Goal: Transaction & Acquisition: Book appointment/travel/reservation

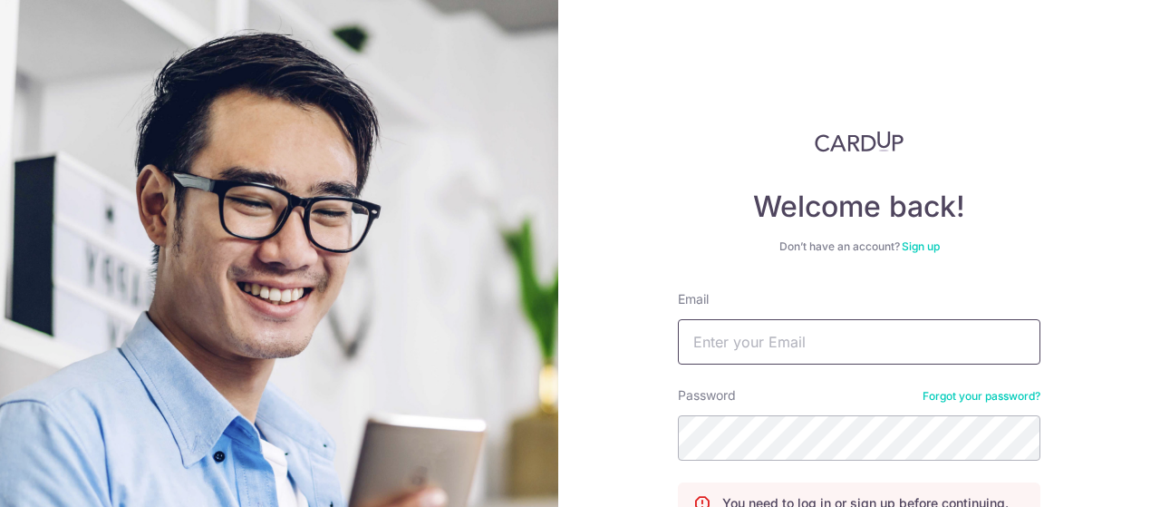
scroll to position [154, 0]
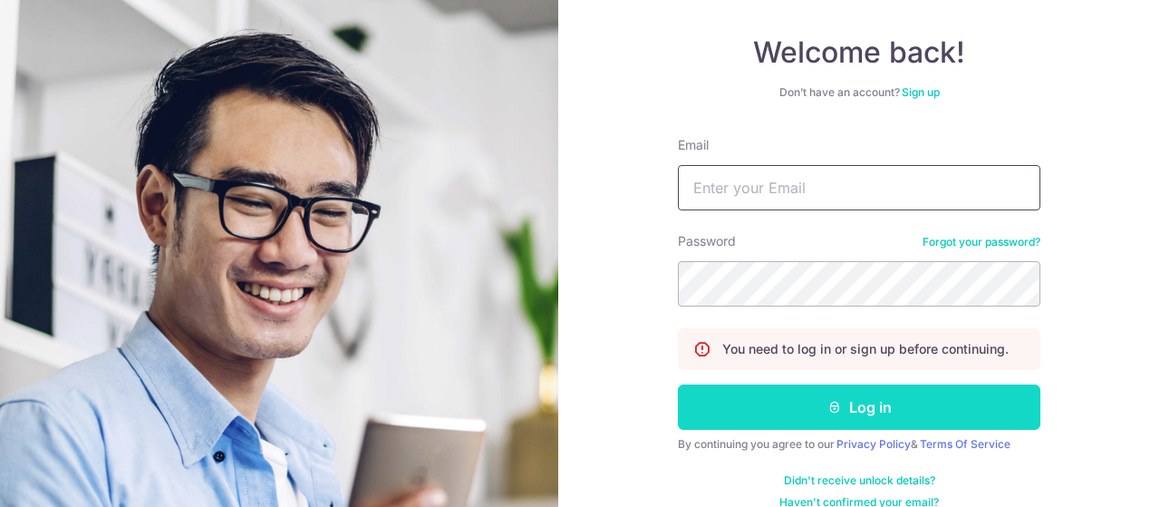
type input "[EMAIL_ADDRESS][DOMAIN_NAME]"
click at [865, 403] on button "Log in" at bounding box center [859, 406] width 363 height 45
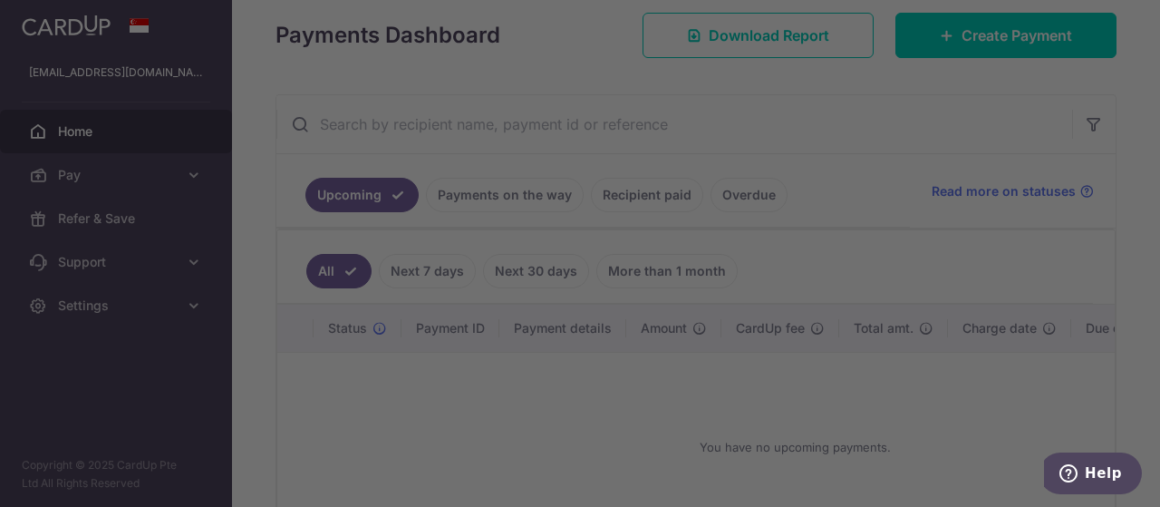
scroll to position [267, 0]
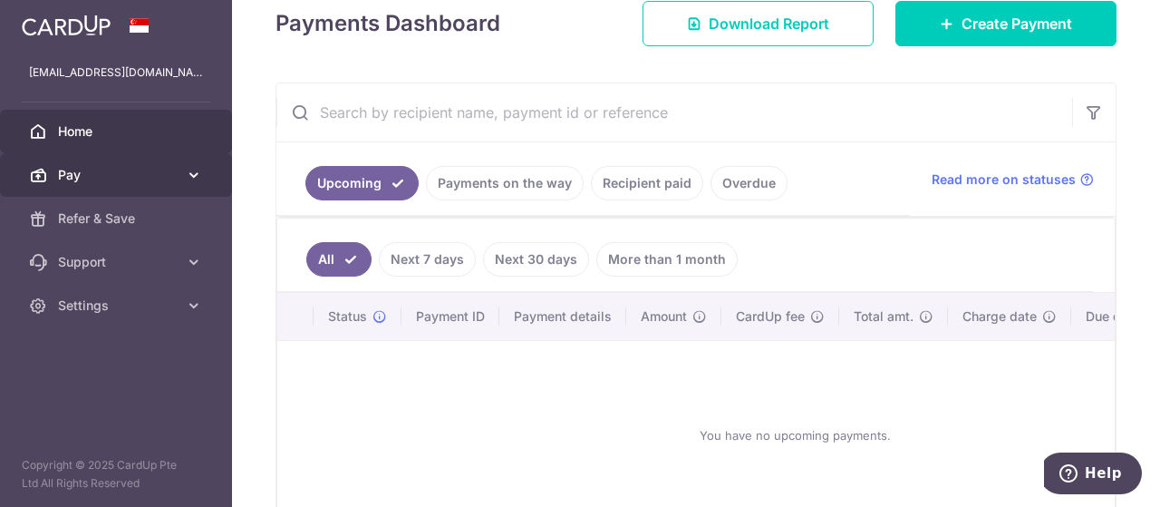
click at [180, 169] on link "Pay" at bounding box center [116, 175] width 232 height 44
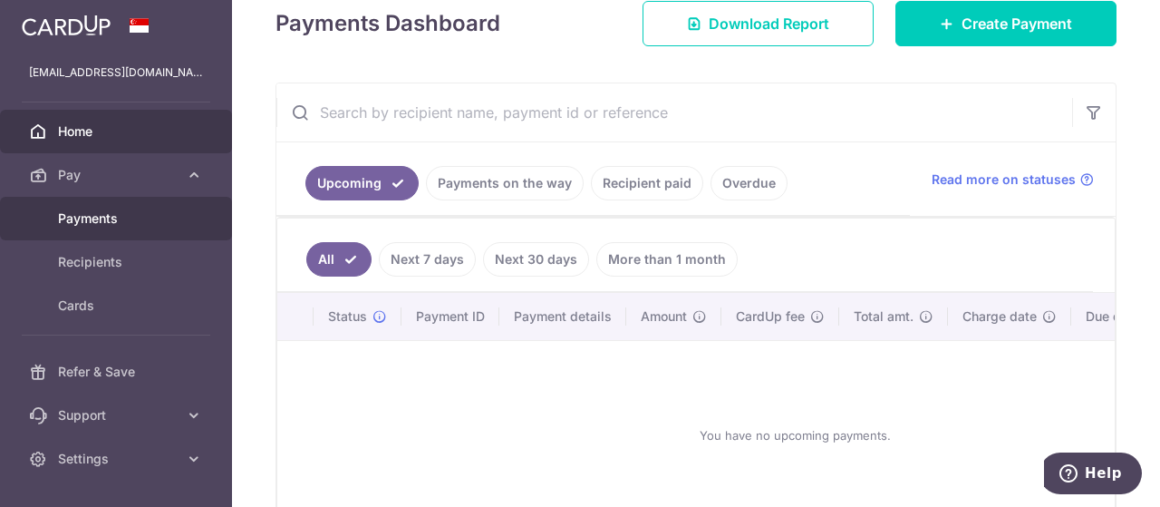
click at [109, 212] on span "Payments" at bounding box center [118, 218] width 120 height 18
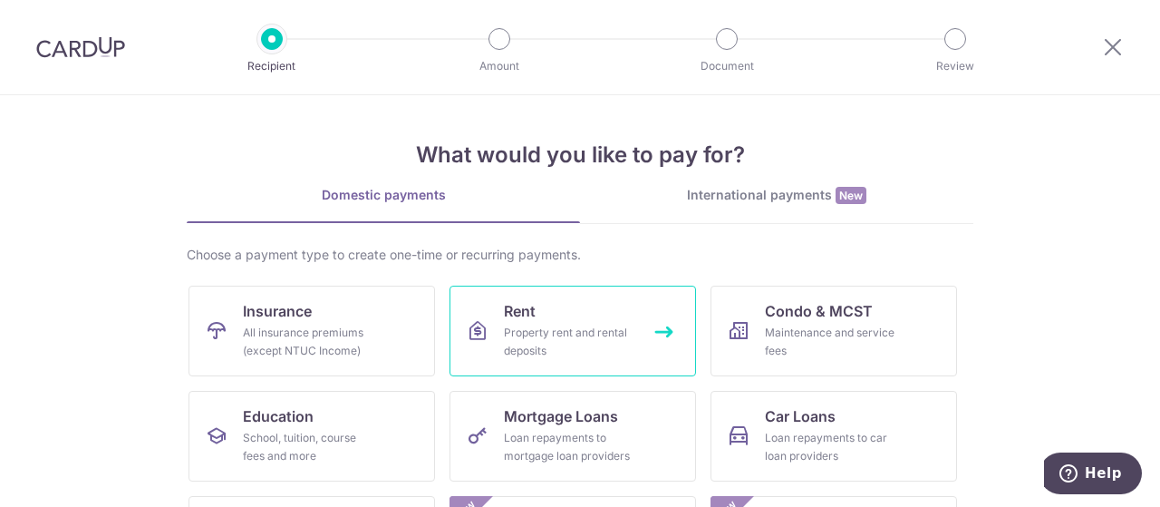
click at [538, 318] on link "Rent Property rent and rental deposits" at bounding box center [573, 330] width 247 height 91
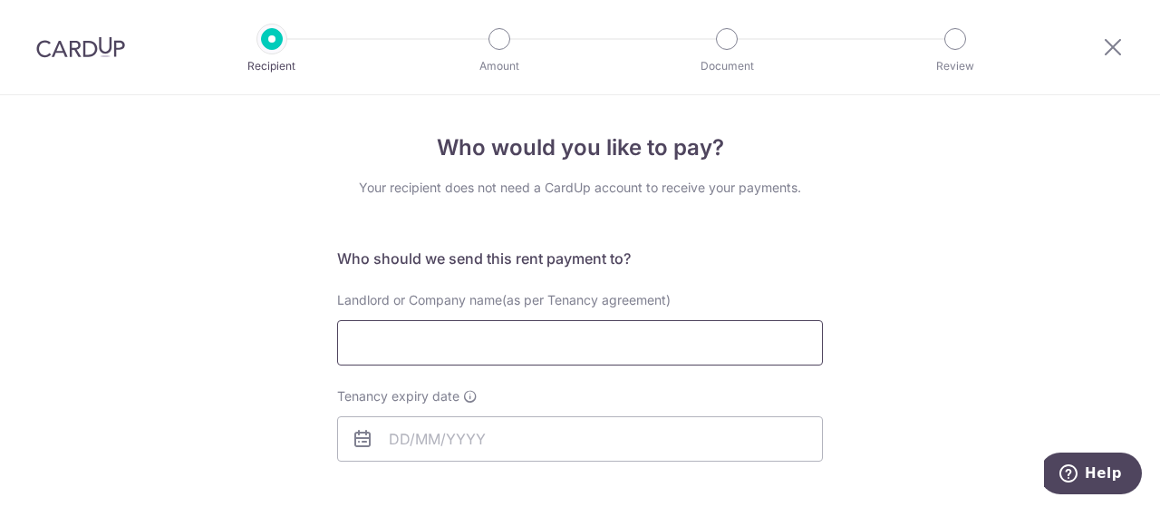
click at [353, 334] on input "Landlord or Company name(as per Tenancy agreement)" at bounding box center [580, 342] width 486 height 45
paste input "PALDANO MAXVEL ANTONY"
type input "PALDANO MAXVEL ANTONY"
click at [391, 438] on input "Tenancy expiry date" at bounding box center [580, 438] width 486 height 45
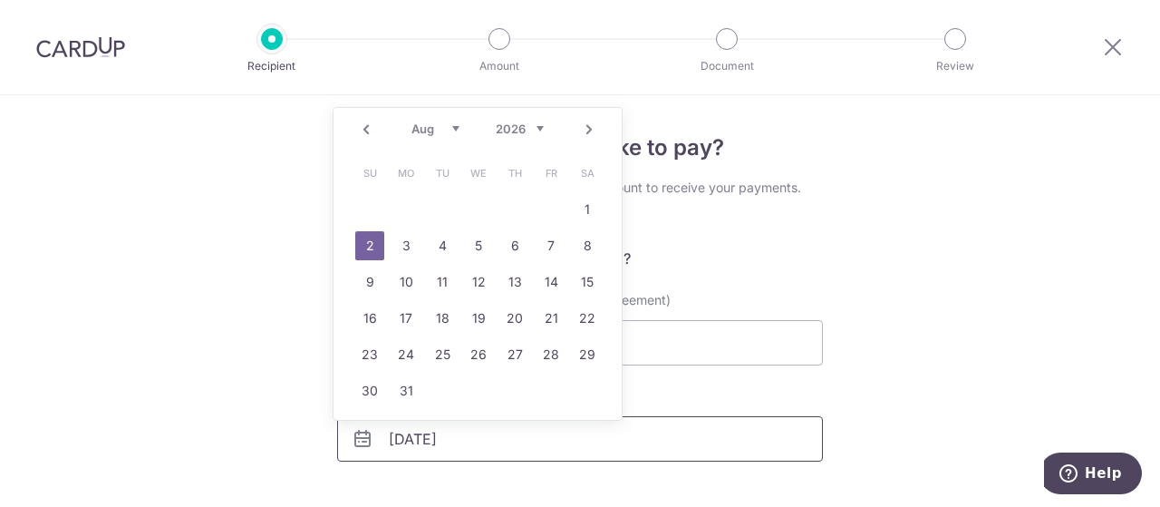
type input "02/08/2026"
click at [370, 242] on link "2" at bounding box center [369, 245] width 29 height 29
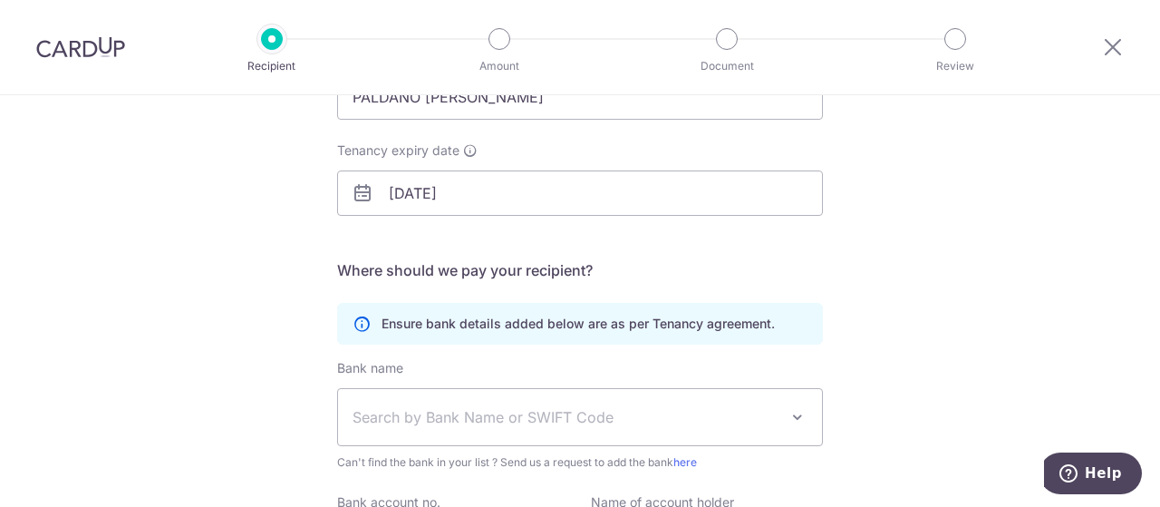
scroll to position [356, 0]
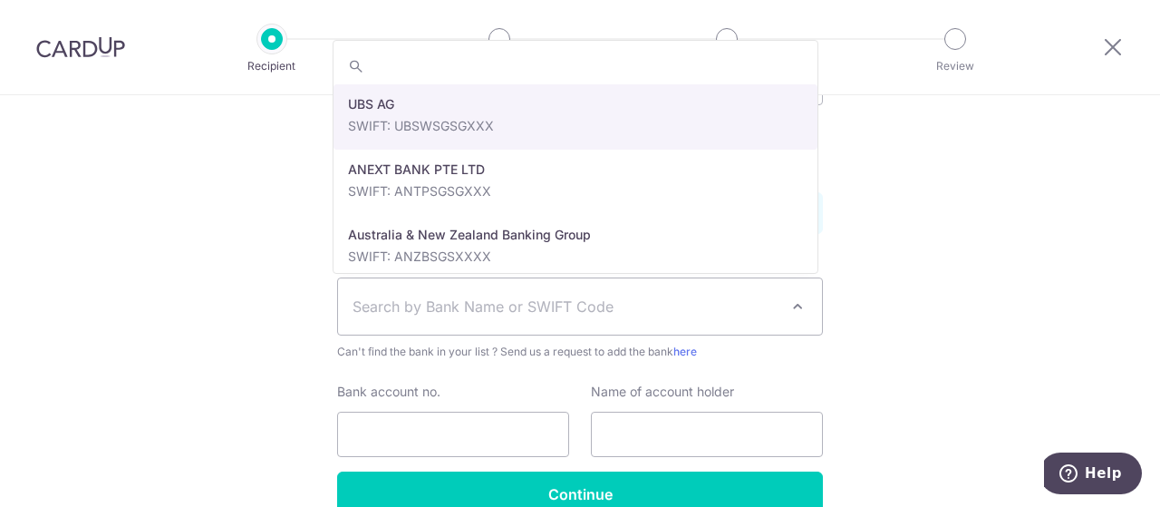
click at [789, 299] on span at bounding box center [798, 306] width 22 height 22
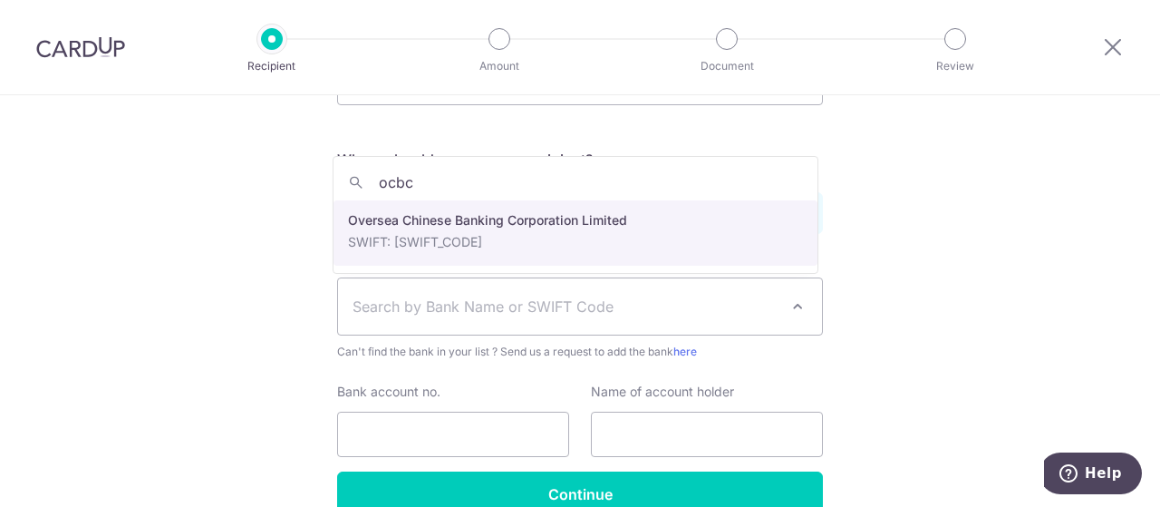
type input "ocbc"
select select "12"
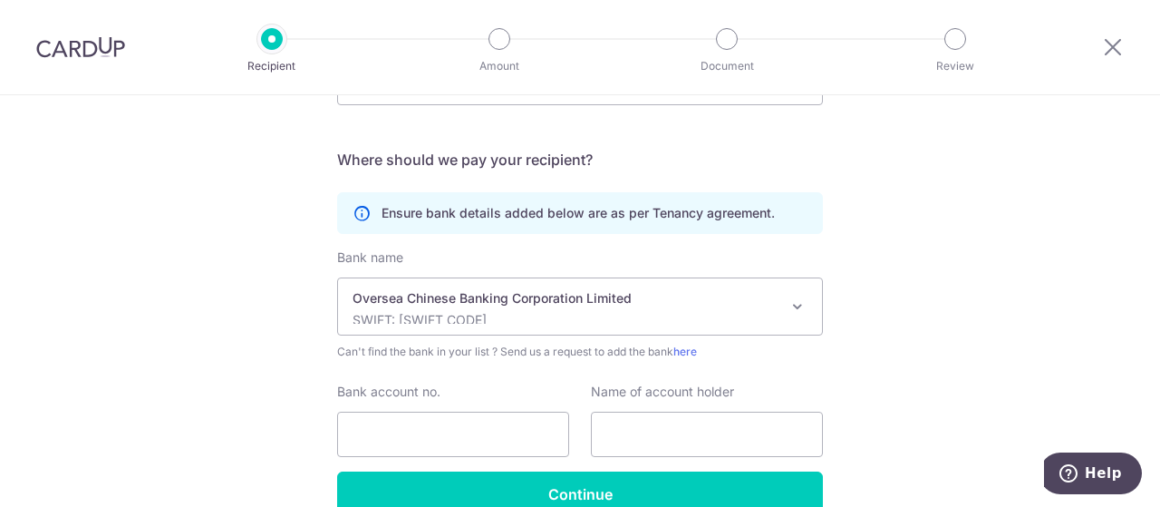
scroll to position [450, 0]
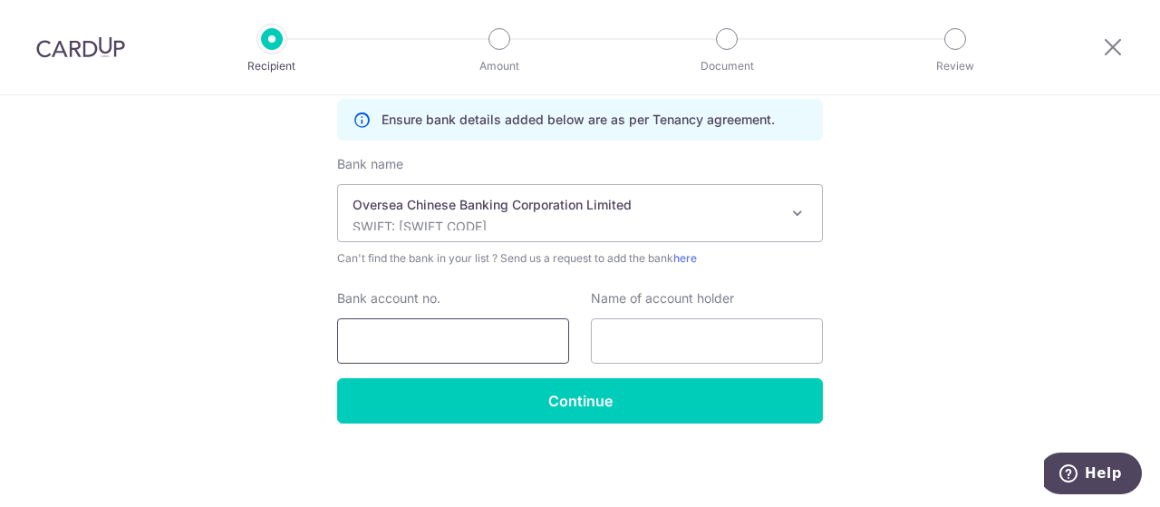
click at [450, 346] on input "Bank account no." at bounding box center [453, 340] width 232 height 45
paste input "594-389967-001"
type input "594-389967-001"
click at [625, 342] on input "text" at bounding box center [707, 340] width 232 height 45
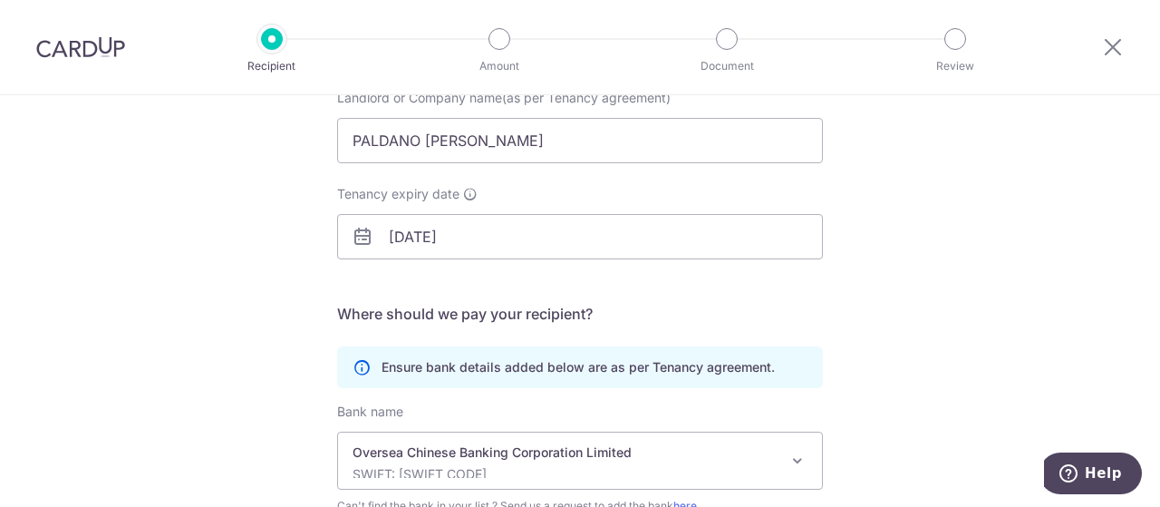
scroll to position [201, 0]
drag, startPoint x: 546, startPoint y: 140, endPoint x: 346, endPoint y: 136, distance: 199.4
click at [346, 136] on input "PALDANO MAXVEL ANTONY" at bounding box center [580, 141] width 486 height 45
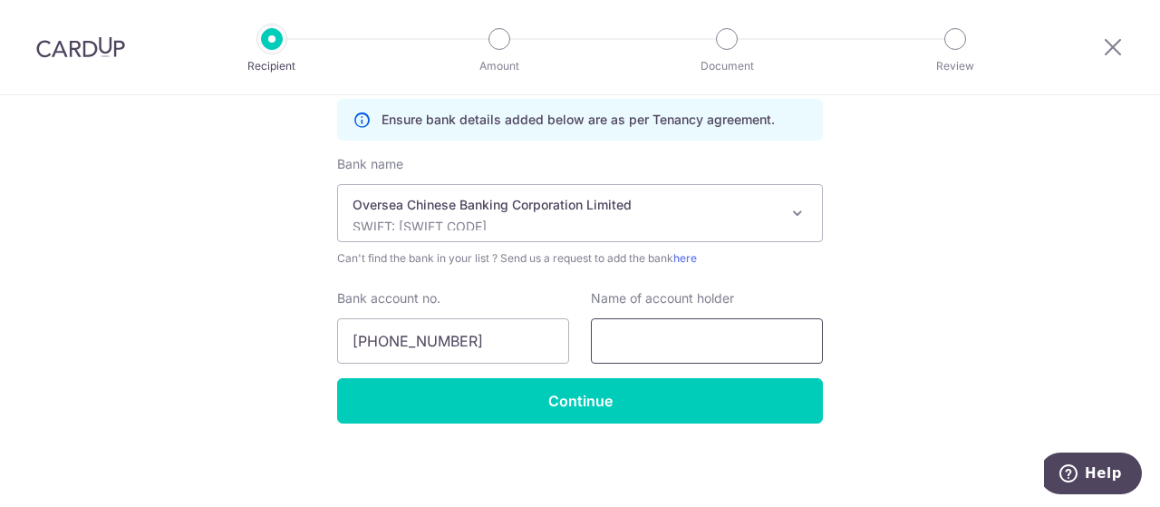
click at [602, 338] on input "text" at bounding box center [707, 340] width 232 height 45
paste input "PALDANO MAXVEL ANTONY"
type input "PALDANO [PERSON_NAME]"
click at [943, 375] on div "Who would you like to pay? Your recipient does not need a CardUp account to rec…" at bounding box center [580, 77] width 1160 height 863
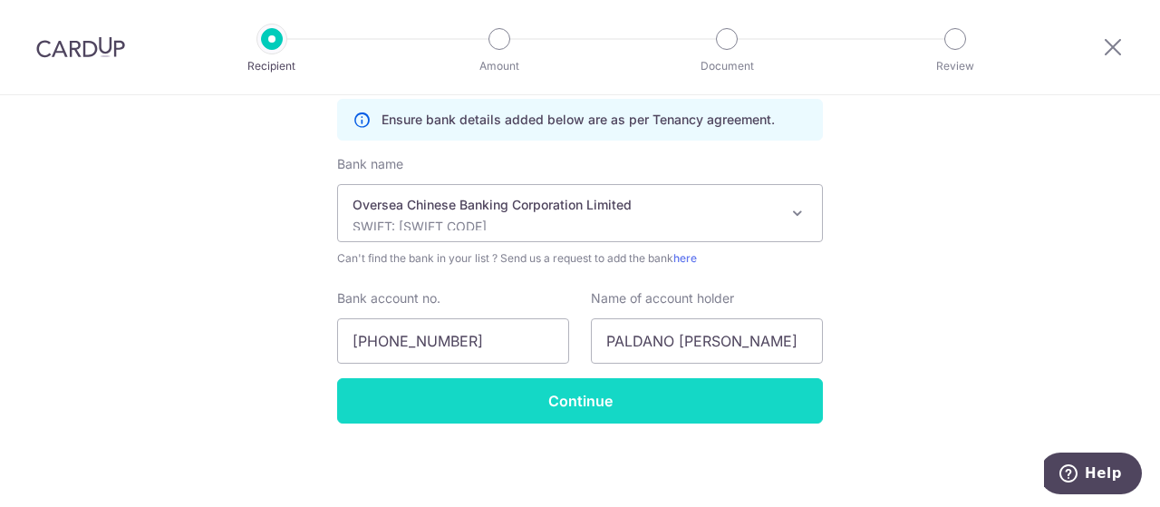
click at [514, 400] on input "Continue" at bounding box center [580, 400] width 486 height 45
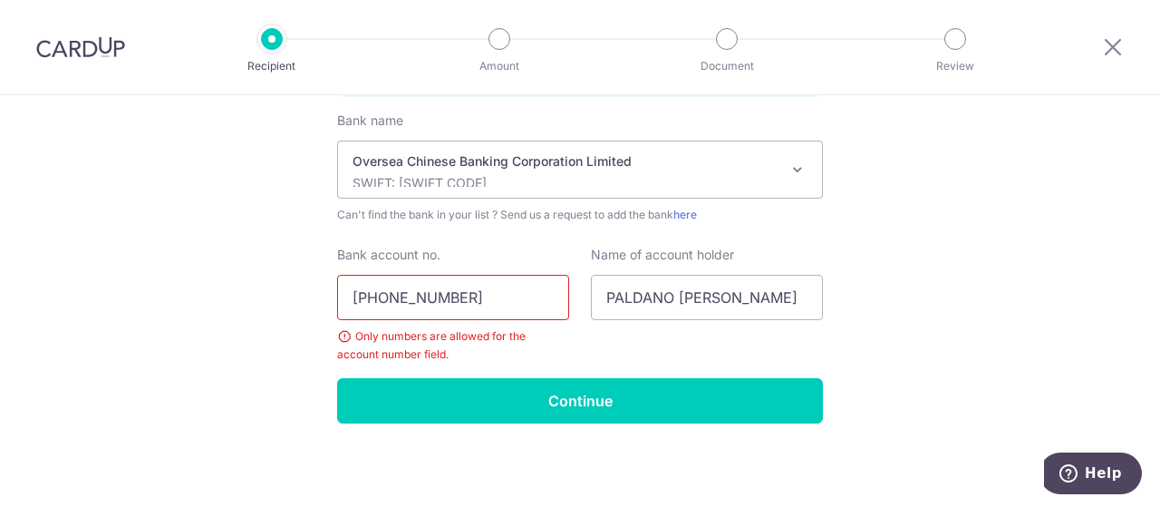
click at [441, 299] on input "594-389967-001" at bounding box center [453, 297] width 232 height 45
click at [383, 293] on input "594-389967001" at bounding box center [453, 297] width 232 height 45
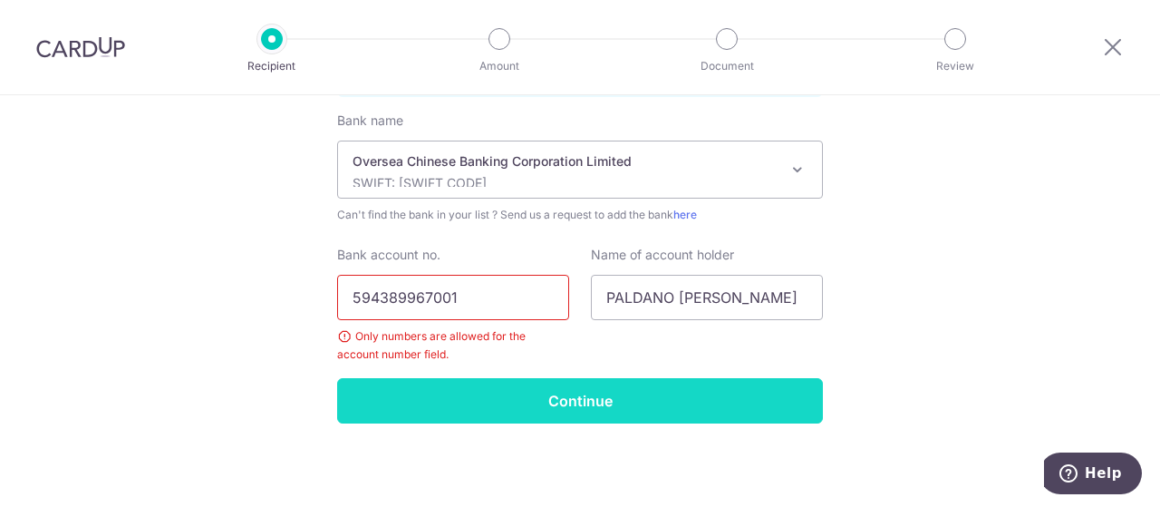
type input "594389967001"
click at [585, 405] on input "Continue" at bounding box center [580, 400] width 486 height 45
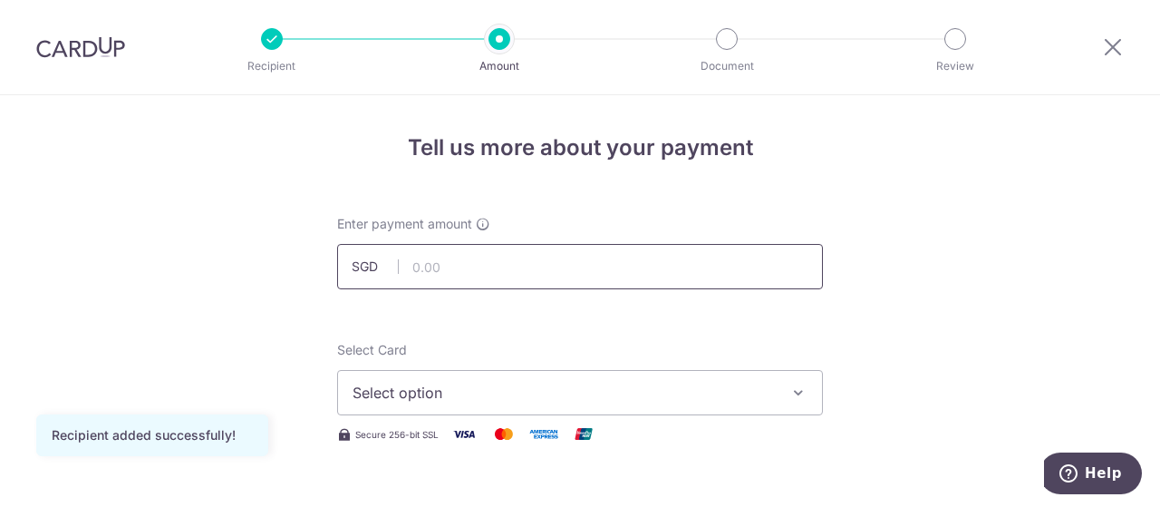
click at [490, 257] on input "text" at bounding box center [580, 266] width 486 height 45
type input "16,500.00"
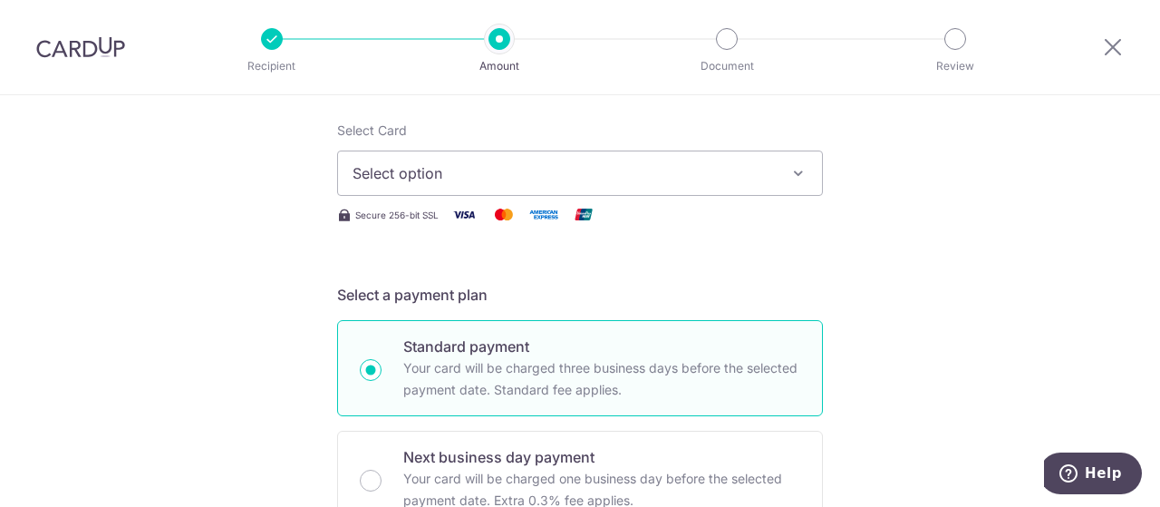
scroll to position [218, 0]
click at [795, 171] on icon "button" at bounding box center [798, 174] width 18 height 18
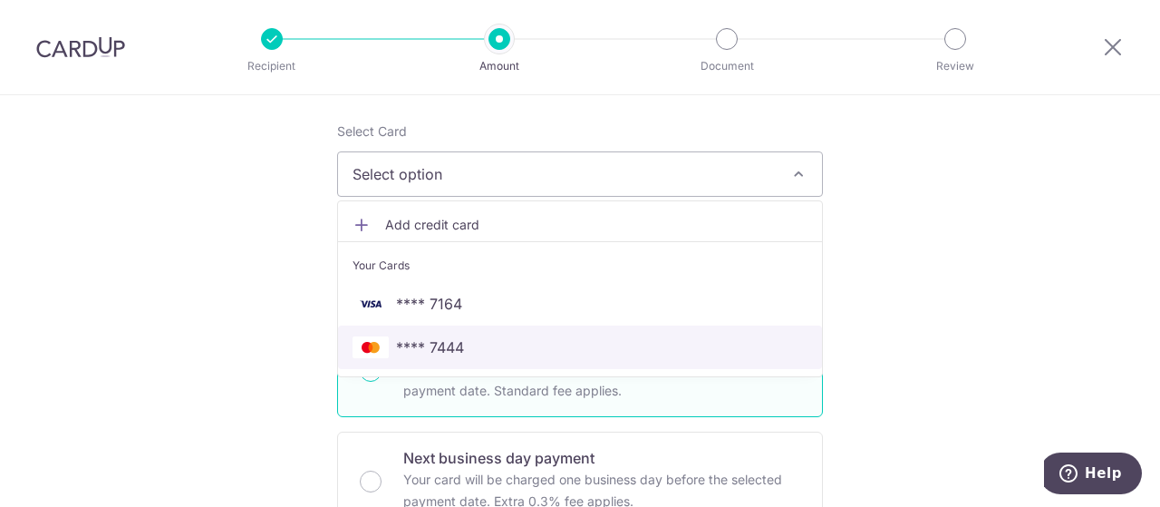
click at [508, 347] on span "**** 7444" at bounding box center [580, 347] width 455 height 22
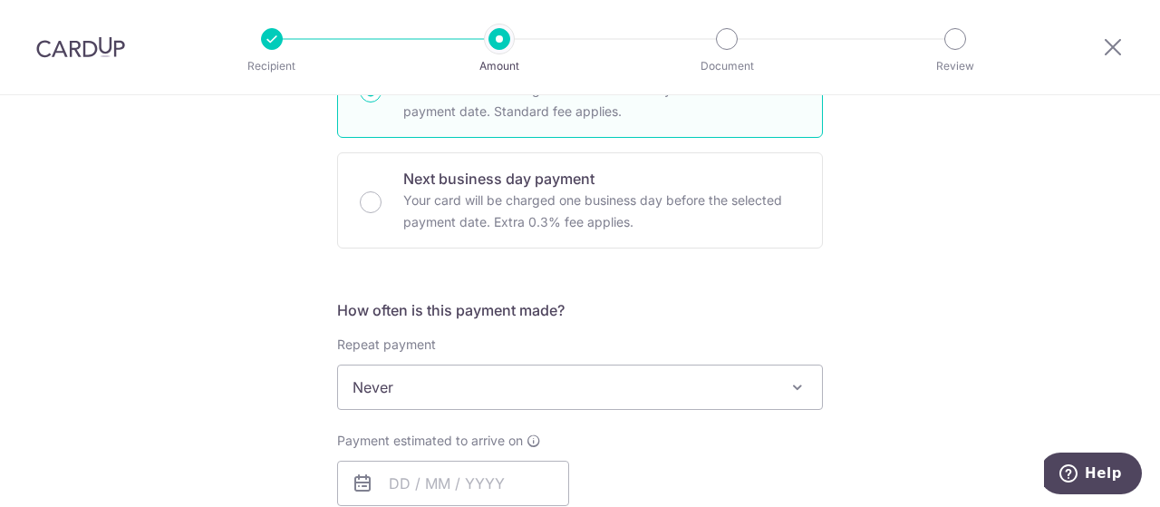
scroll to position [569, 0]
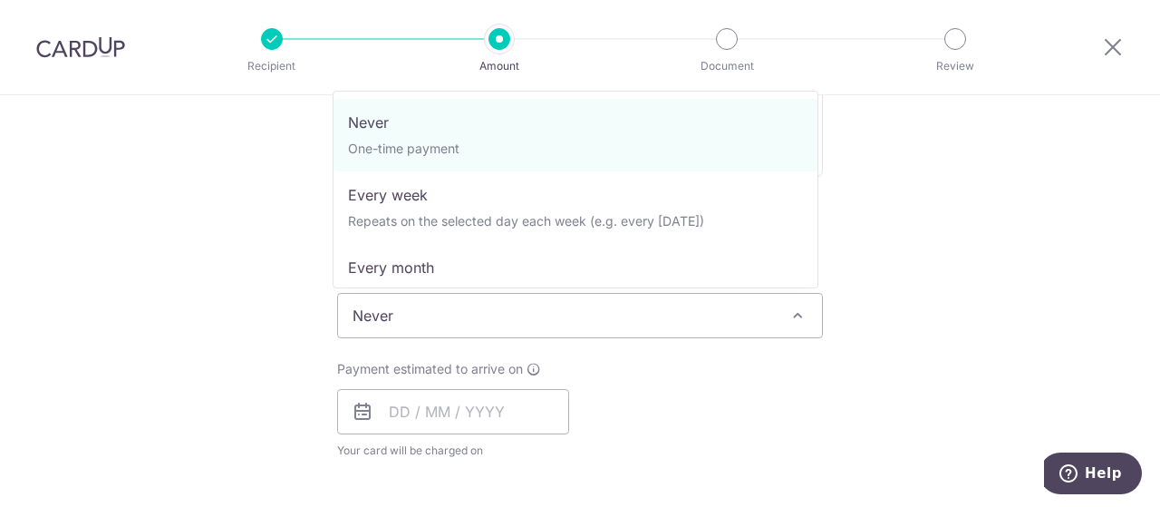
click at [797, 313] on span at bounding box center [798, 316] width 22 height 22
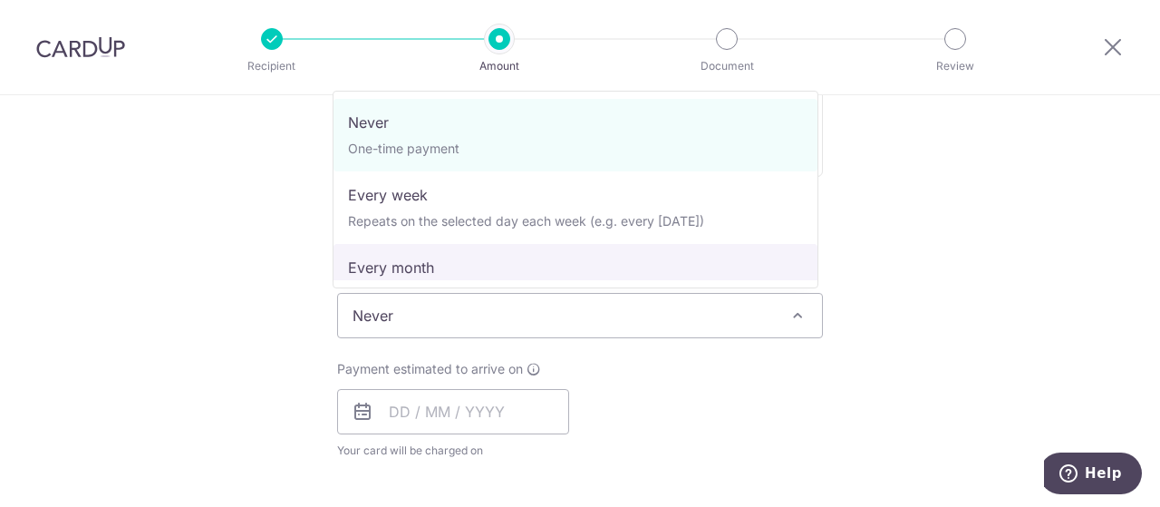
select select "3"
type input "02/08/2026"
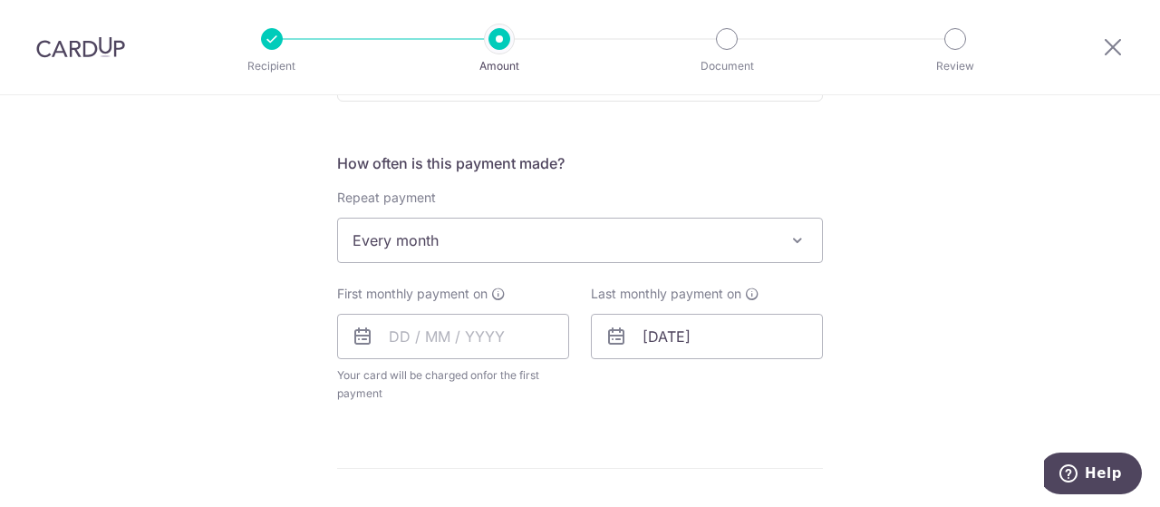
scroll to position [645, 0]
click at [404, 334] on input "text" at bounding box center [453, 335] width 232 height 45
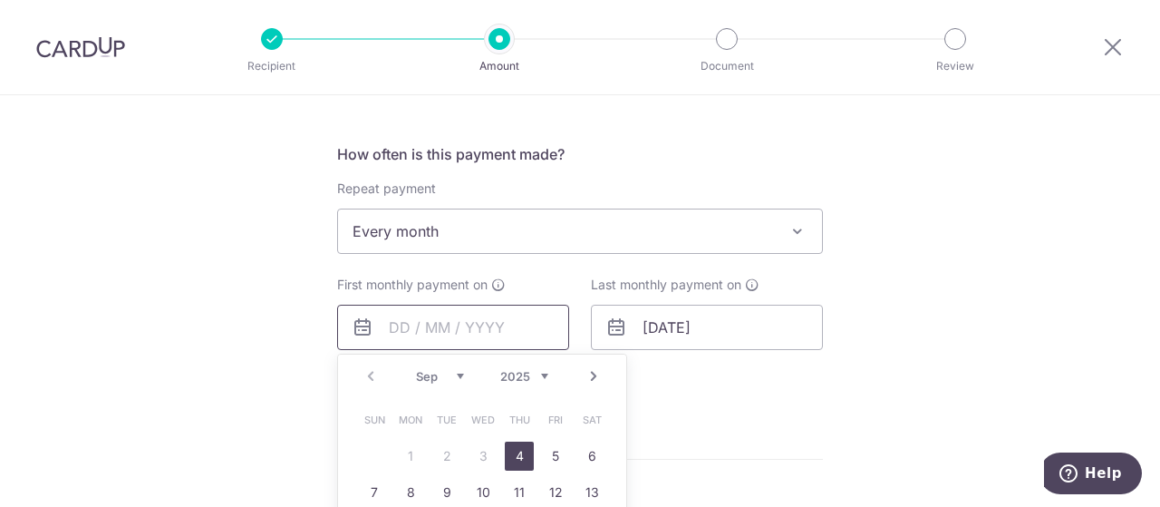
scroll to position [654, 0]
click at [518, 454] on link "4" at bounding box center [519, 454] width 29 height 29
type input "[DATE]"
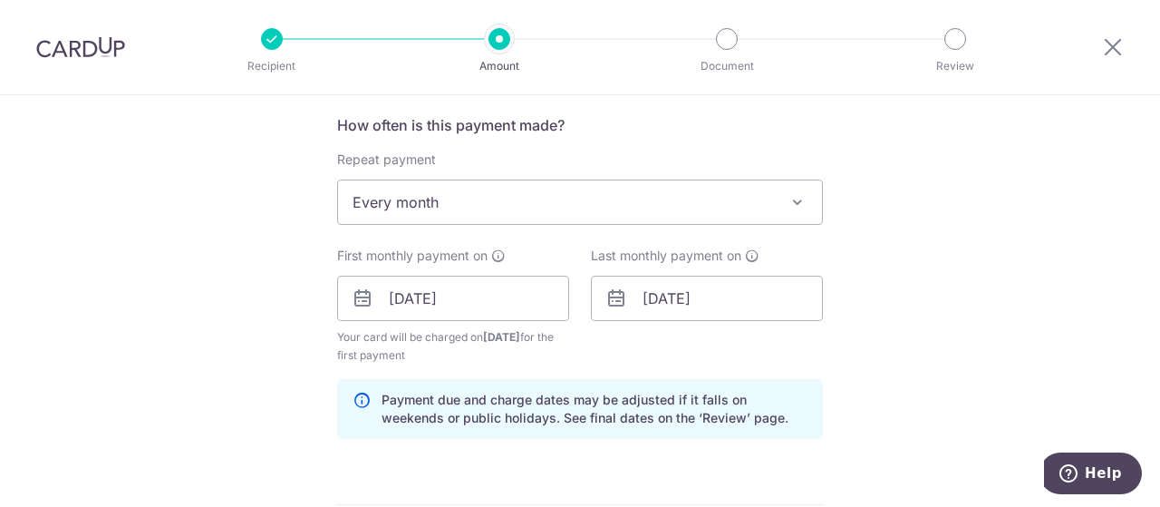
scroll to position [687, 0]
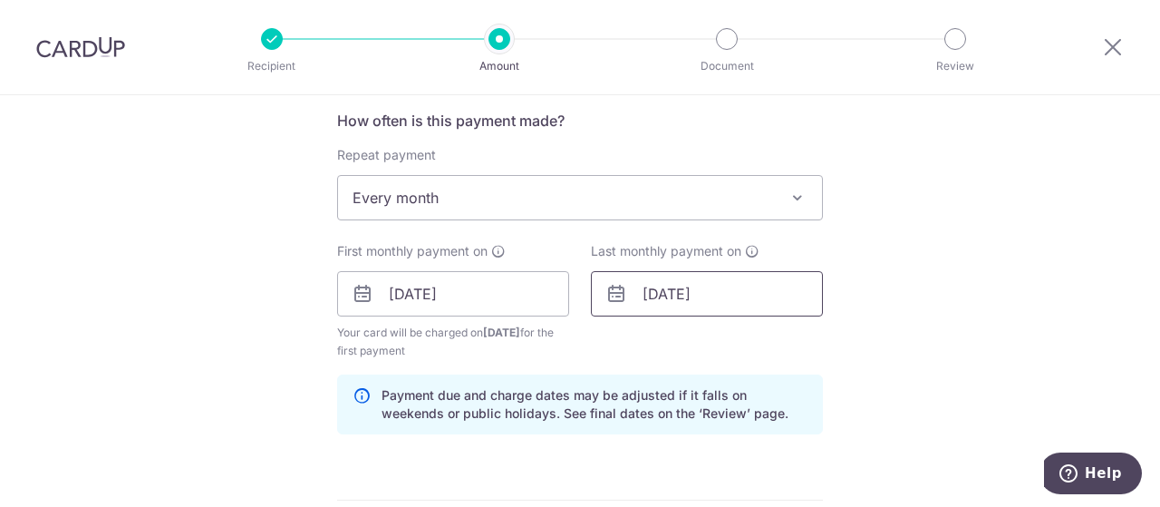
click at [656, 293] on input "02/08/2026" at bounding box center [707, 293] width 232 height 45
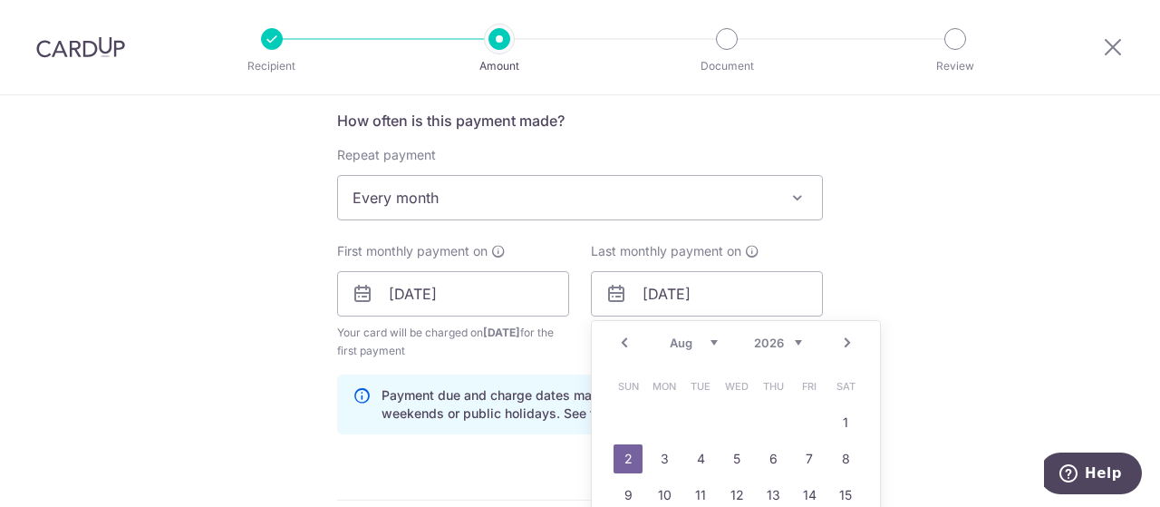
click at [619, 336] on link "Prev" at bounding box center [625, 343] width 22 height 22
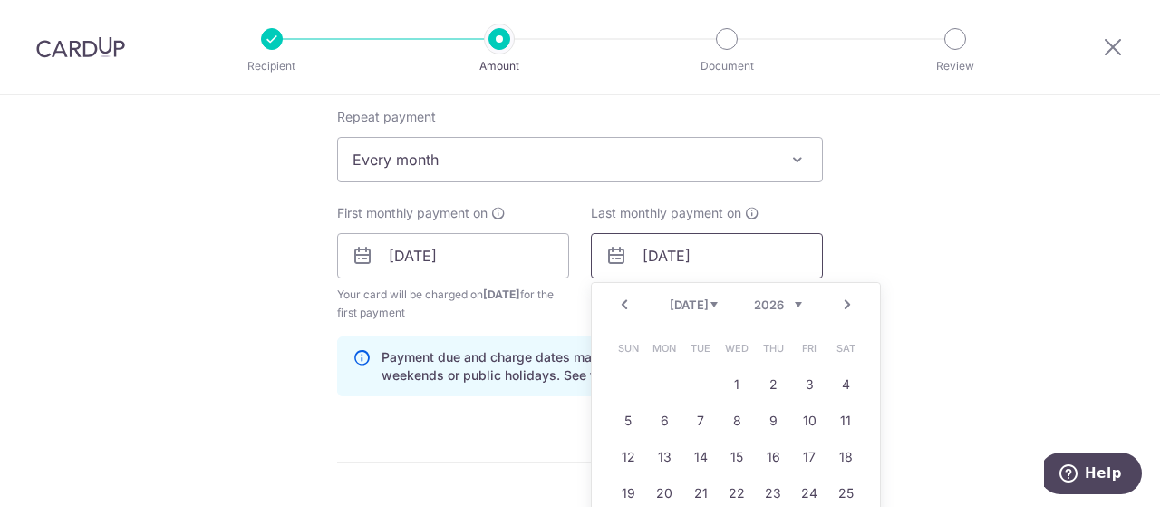
scroll to position [726, 0]
click at [842, 386] on link "4" at bounding box center [845, 383] width 29 height 29
type input "[DATE]"
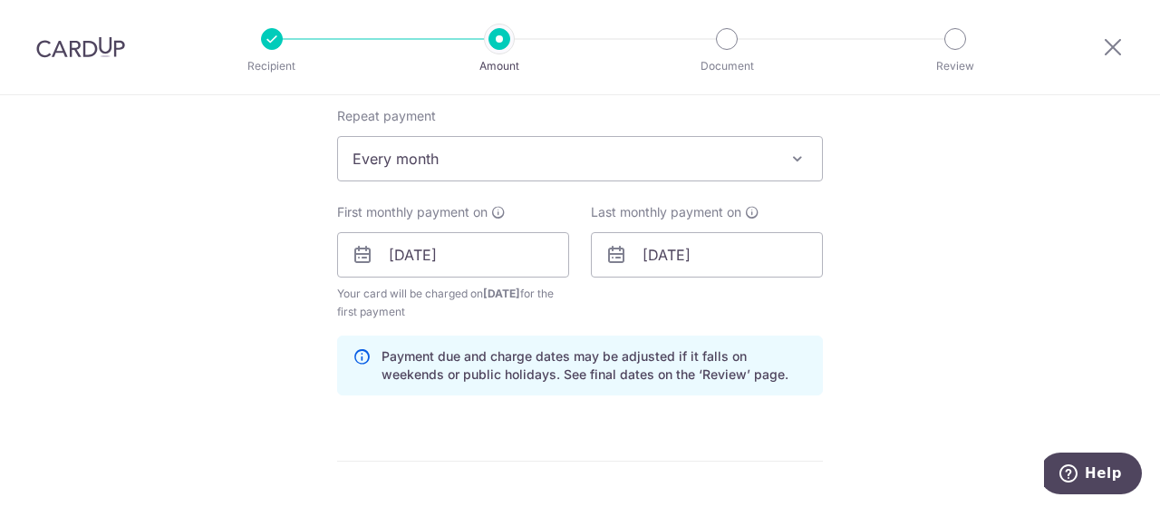
click at [970, 237] on div "Tell us more about your payment Enter payment amount SGD 16,500.00 16500.00 Rec…" at bounding box center [580, 235] width 1160 height 1732
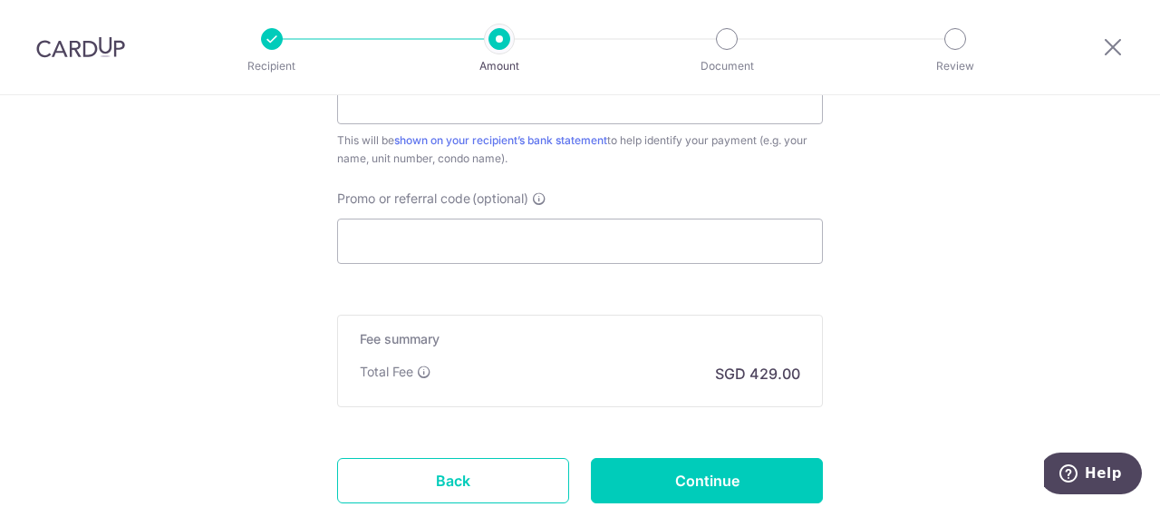
scroll to position [1152, 0]
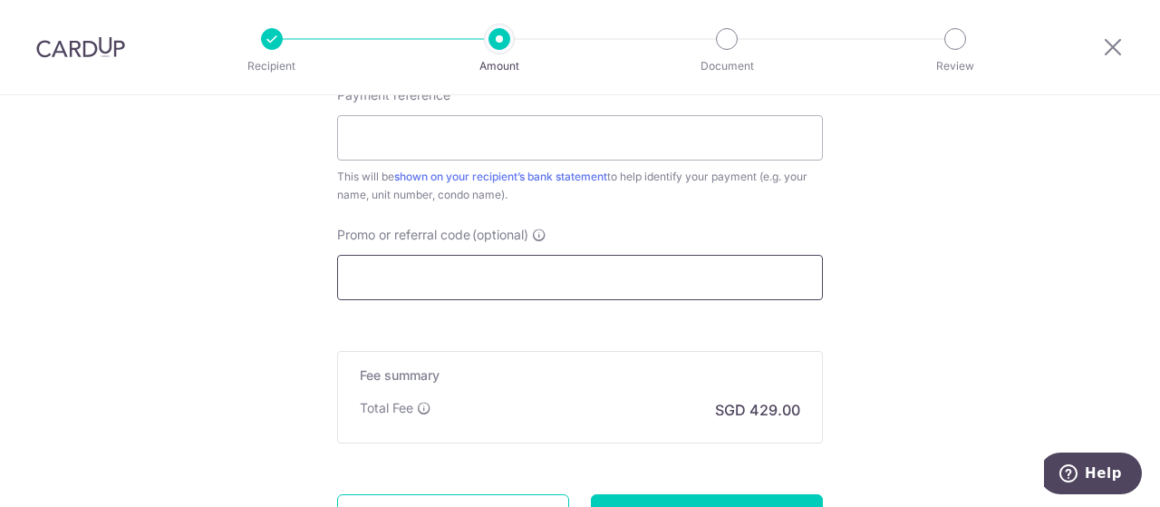
click at [407, 288] on input "Promo or referral code (optional)" at bounding box center [580, 277] width 486 height 45
paste input "SAVERENT179"
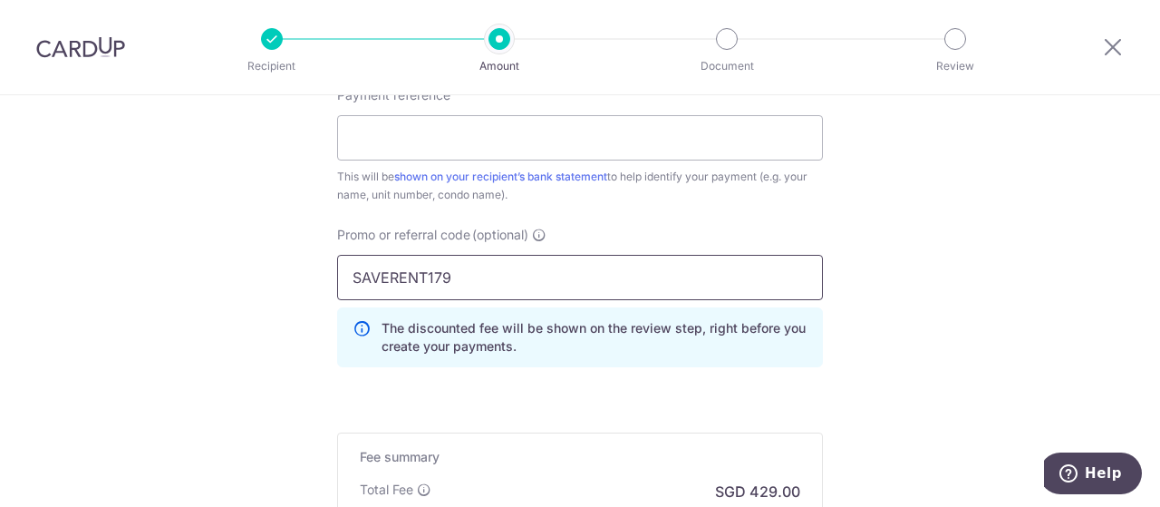
type input "SAVERENT179"
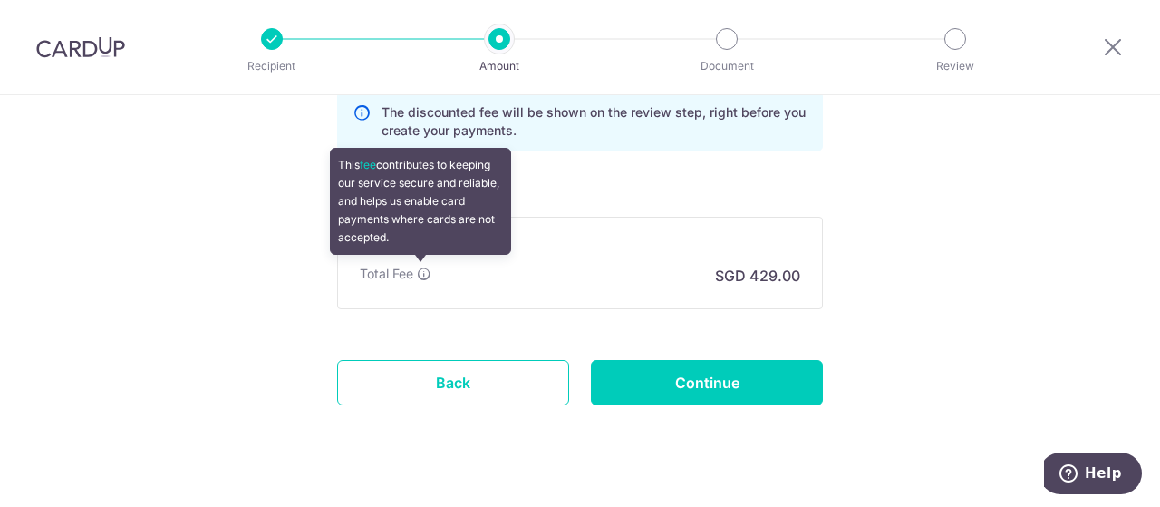
click at [417, 268] on icon at bounding box center [424, 273] width 15 height 15
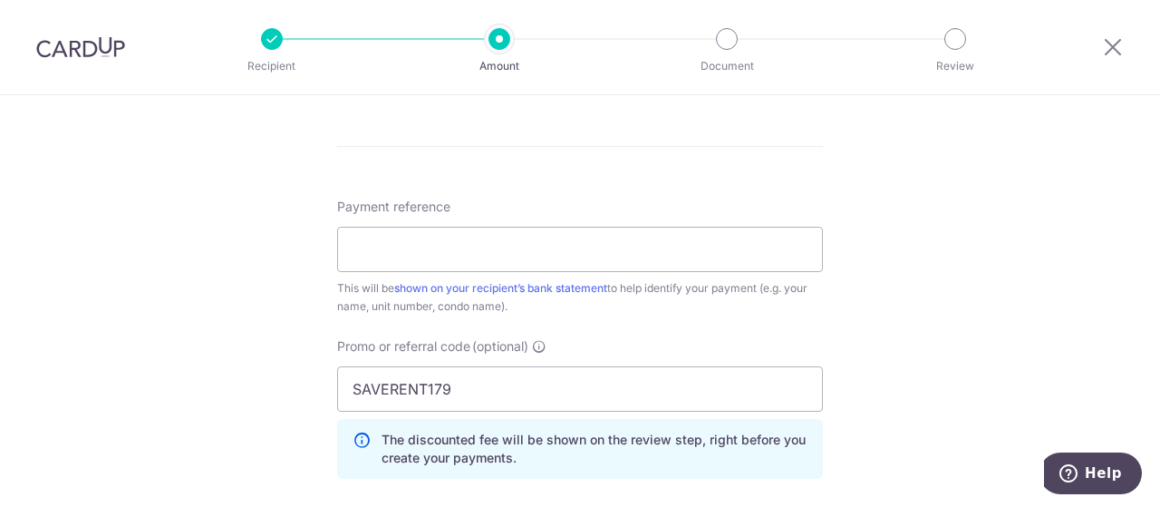
scroll to position [1040, 0]
click at [623, 255] on input "Payment reference" at bounding box center [580, 249] width 486 height 45
type input "Rent MC 0419"
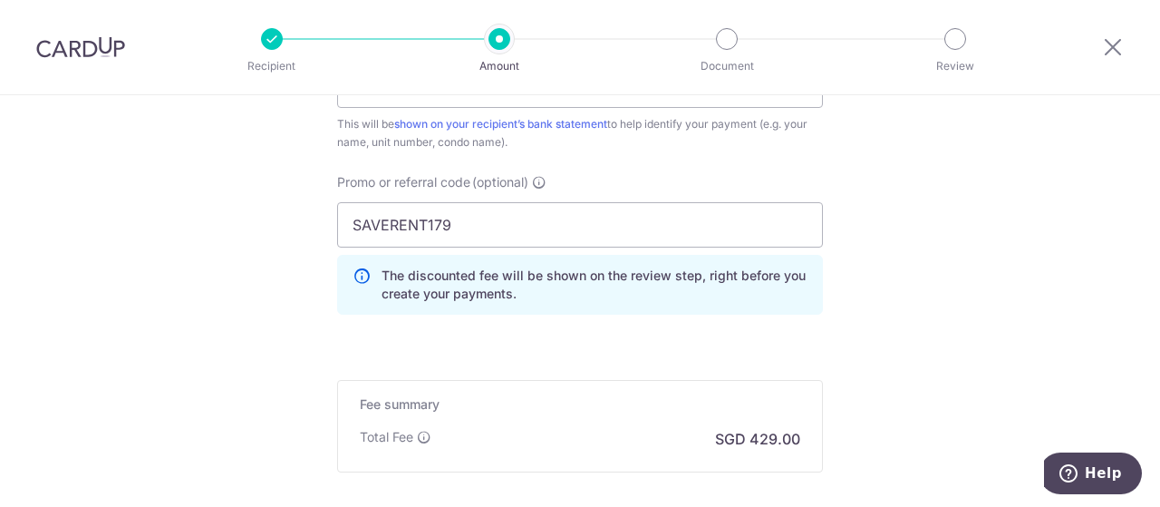
scroll to position [1397, 0]
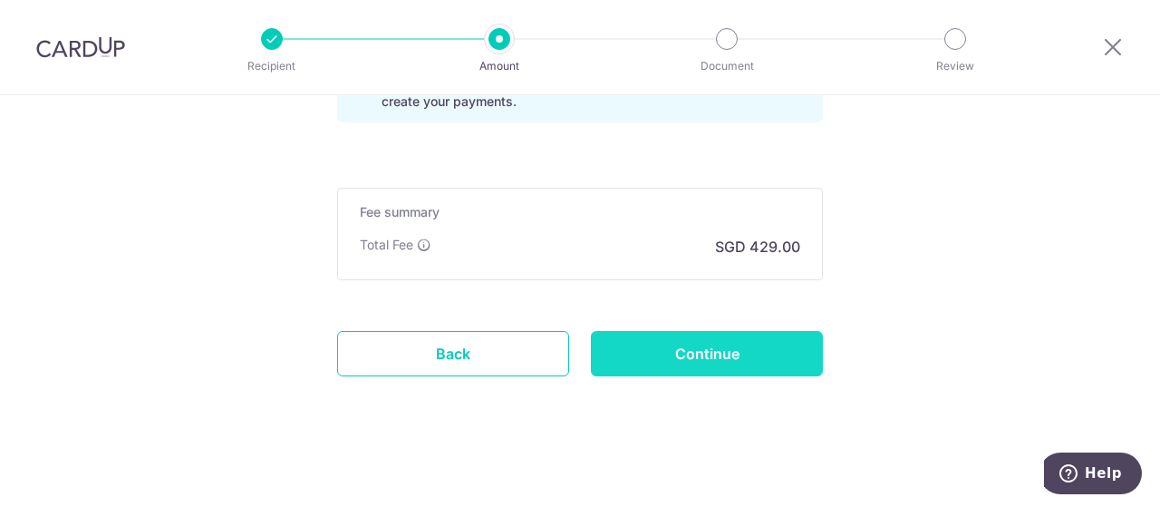
click at [705, 350] on input "Continue" at bounding box center [707, 353] width 232 height 45
type input "Create Schedule"
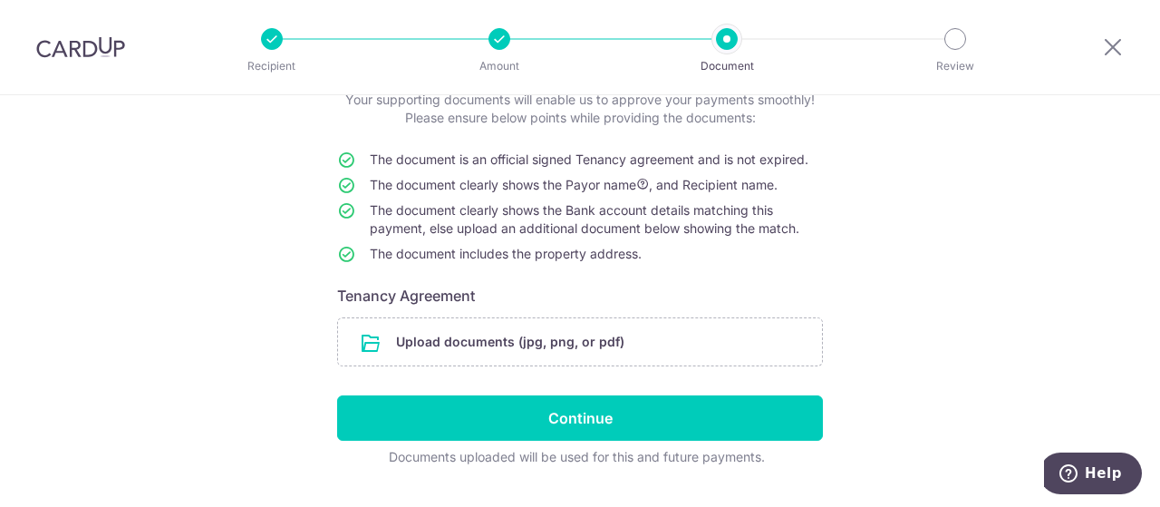
scroll to position [125, 0]
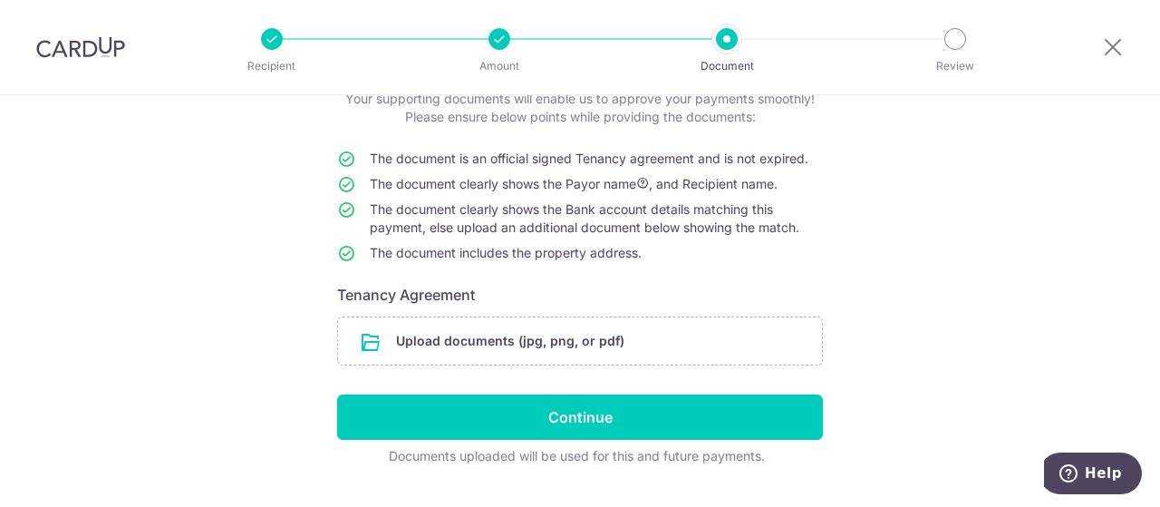
click at [495, 39] on div at bounding box center [500, 39] width 22 height 22
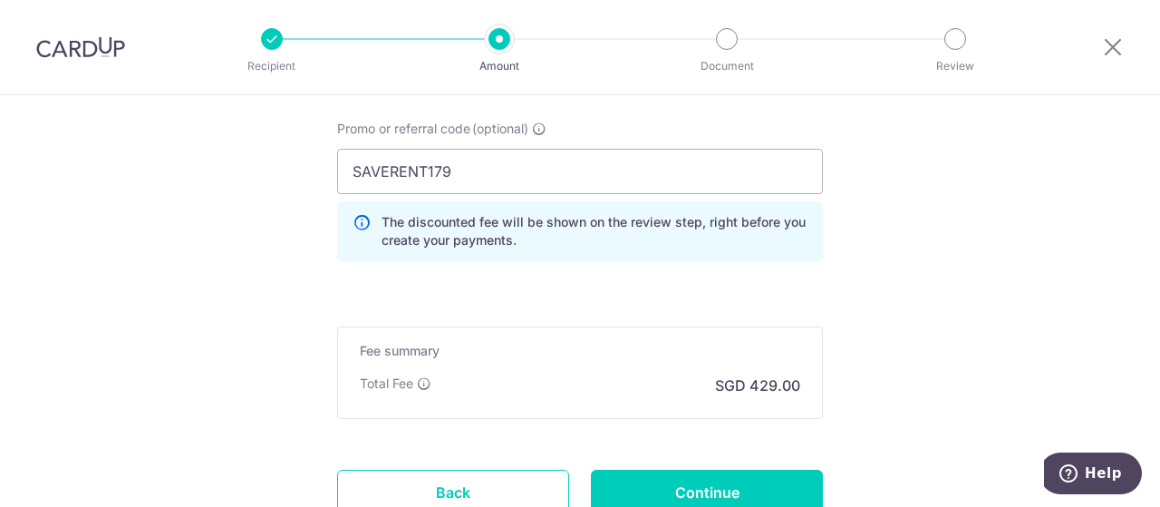
scroll to position [1305, 0]
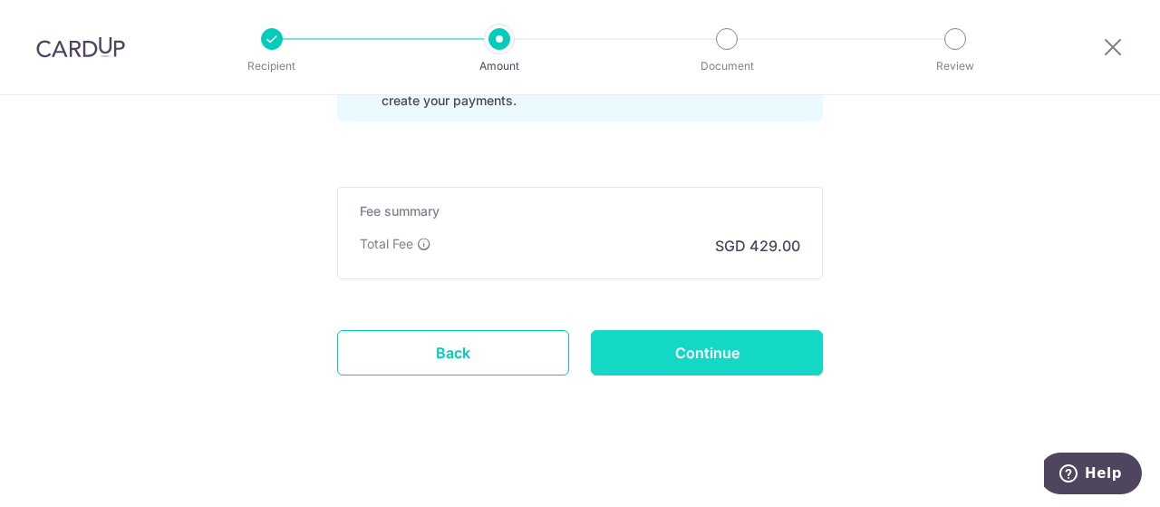
click at [705, 335] on input "Continue" at bounding box center [707, 352] width 232 height 45
type input "Update Schedule"
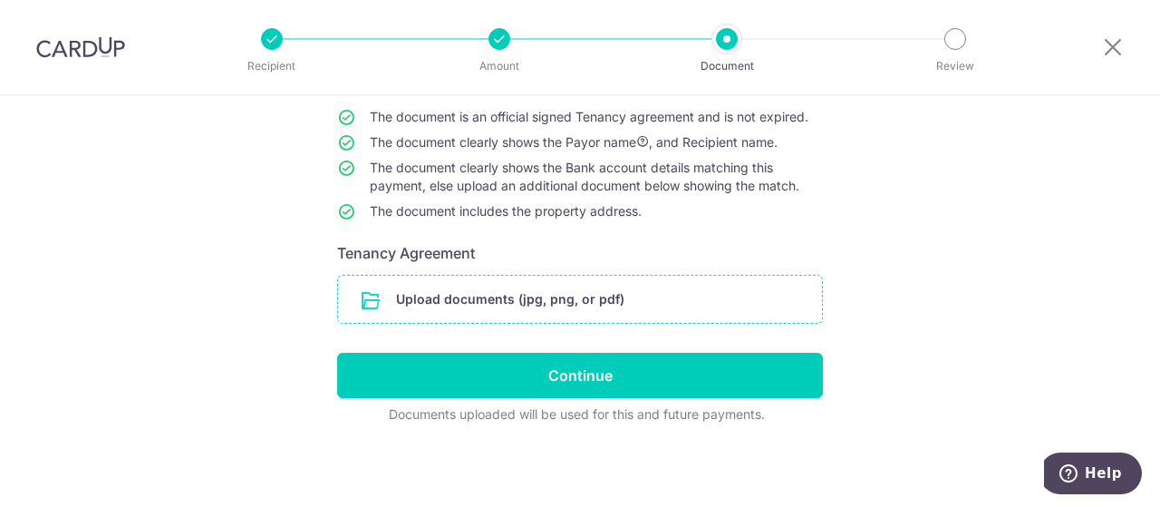
click at [526, 301] on input "file" at bounding box center [580, 299] width 484 height 47
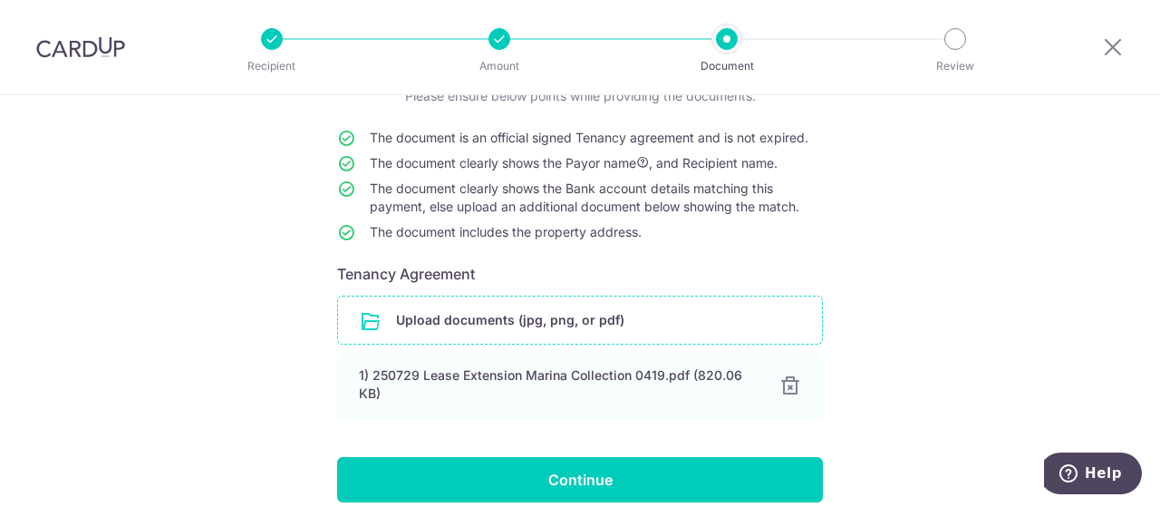
scroll to position [209, 0]
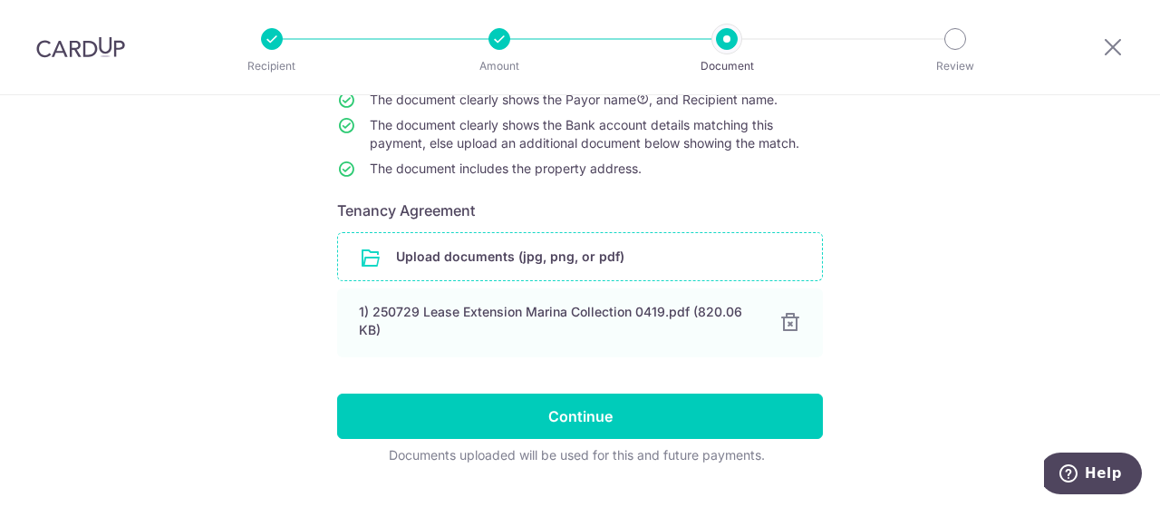
click at [661, 256] on input "file" at bounding box center [580, 256] width 484 height 47
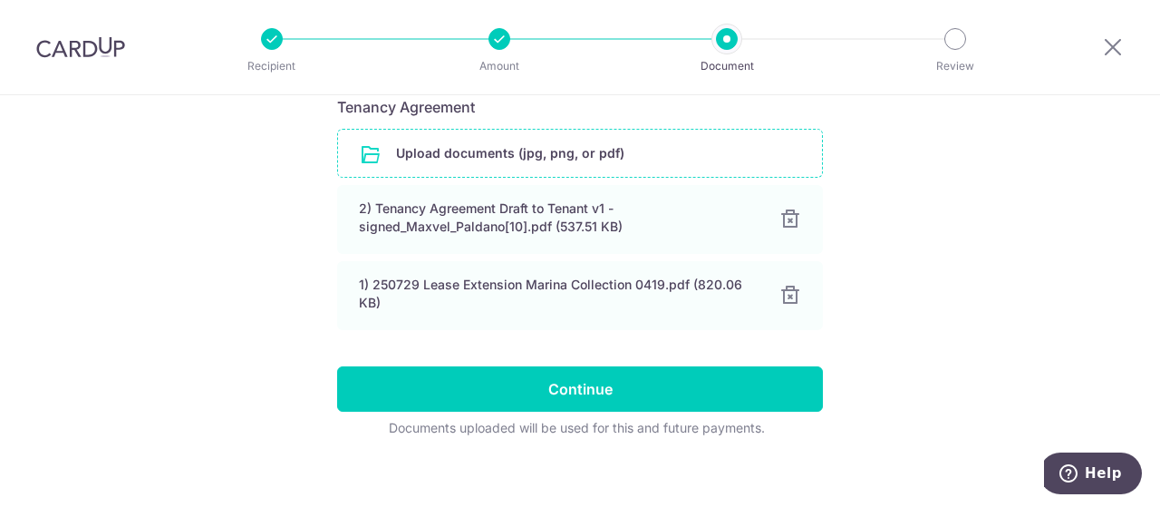
scroll to position [315, 0]
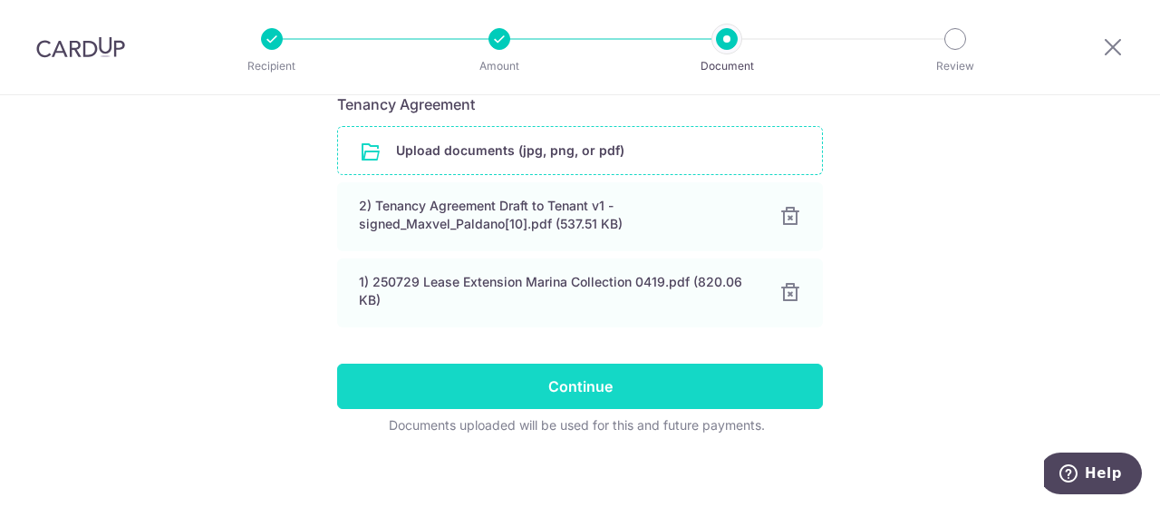
click at [642, 373] on input "Continue" at bounding box center [580, 385] width 486 height 45
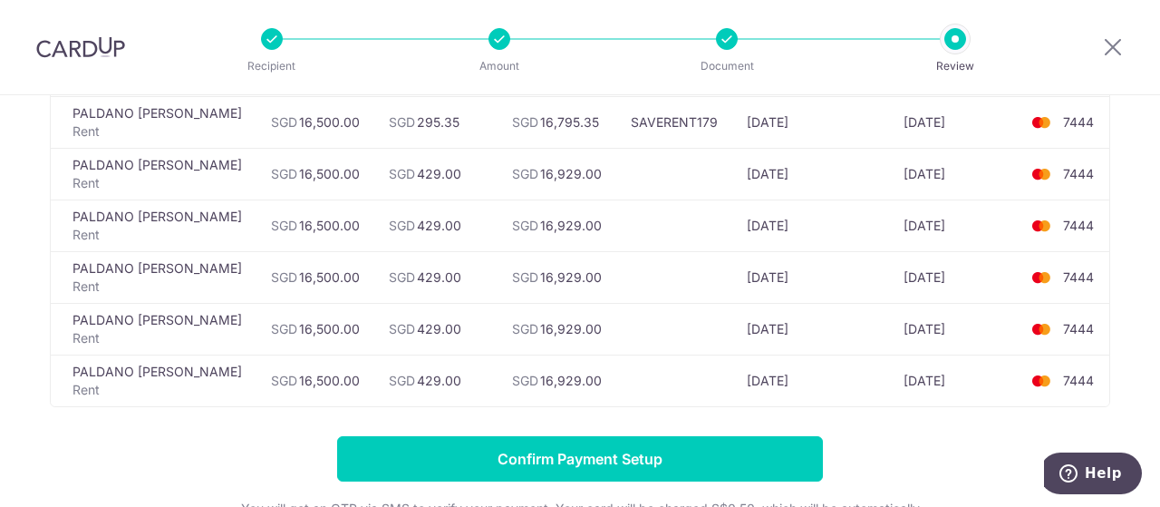
scroll to position [485, 0]
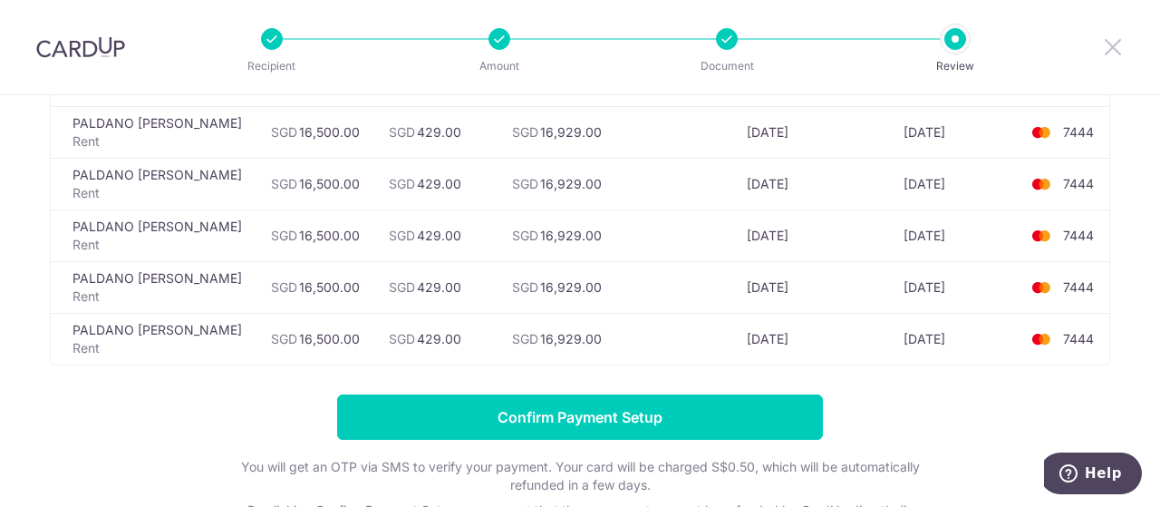
click at [1108, 45] on icon at bounding box center [1113, 46] width 22 height 23
